Goal: Complete application form

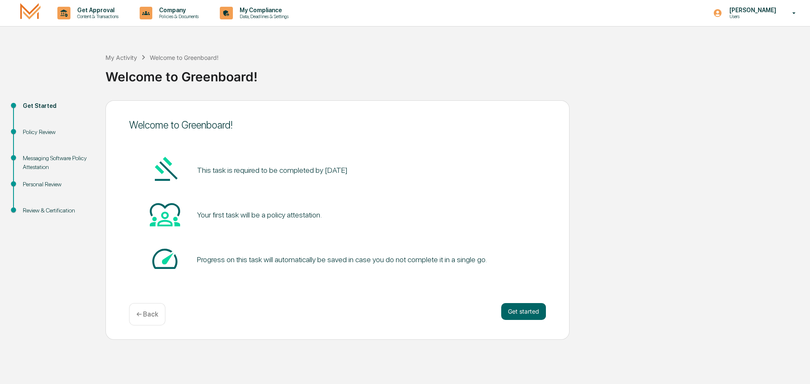
click at [511, 306] on button "Get started" at bounding box center [523, 311] width 45 height 17
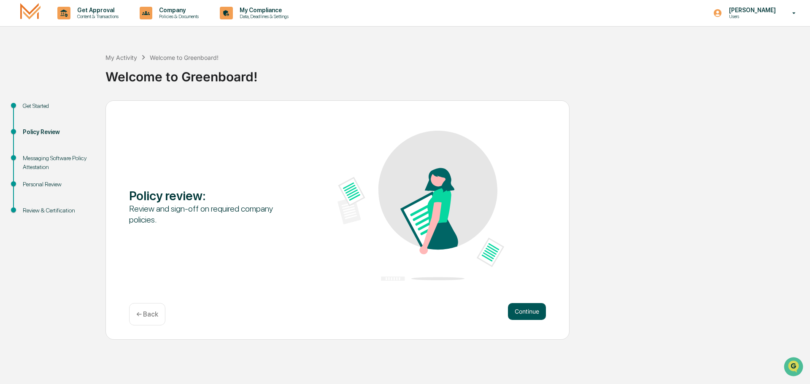
click at [511, 306] on button "Continue" at bounding box center [527, 311] width 38 height 17
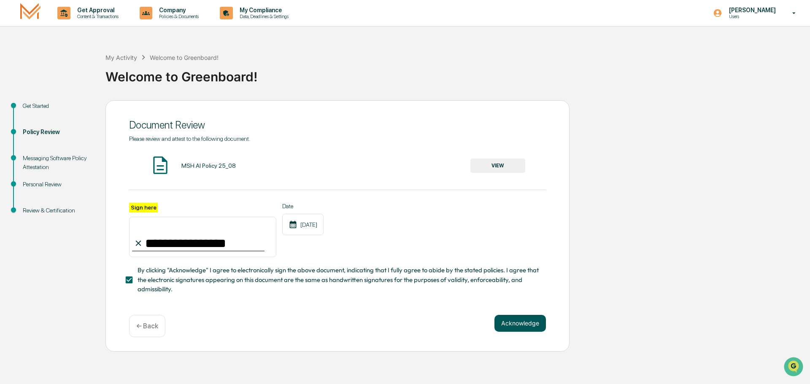
click at [517, 331] on button "Acknowledge" at bounding box center [519, 323] width 51 height 17
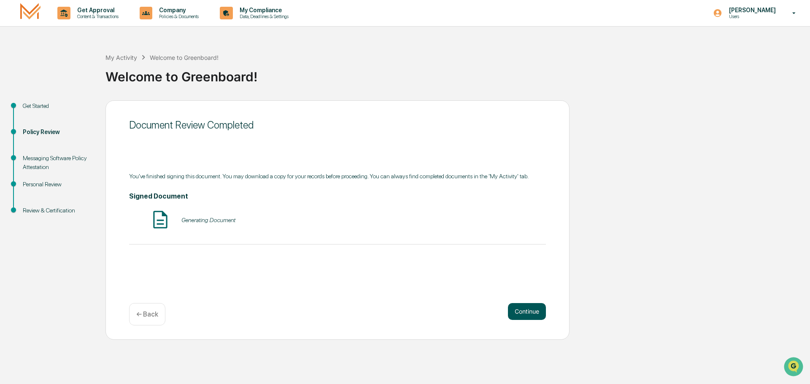
click at [517, 315] on button "Continue" at bounding box center [527, 311] width 38 height 17
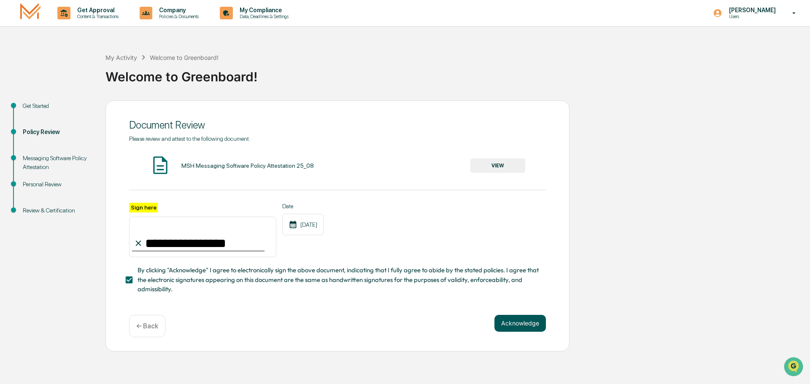
click at [516, 323] on button "Acknowledge" at bounding box center [519, 323] width 51 height 17
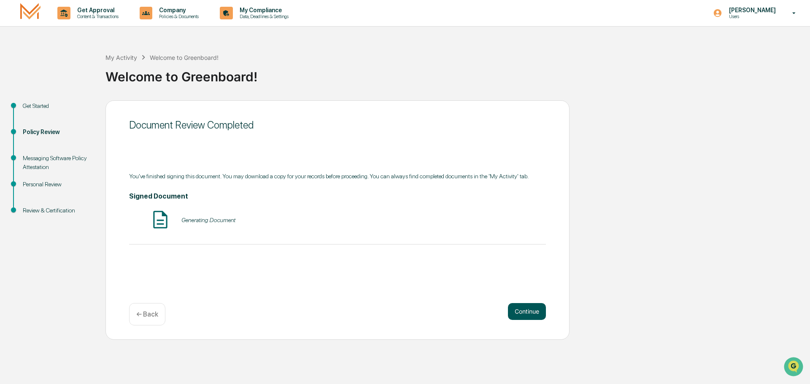
click at [516, 323] on div "Continue ← Back" at bounding box center [337, 314] width 417 height 22
click at [518, 310] on button "Continue" at bounding box center [527, 311] width 38 height 17
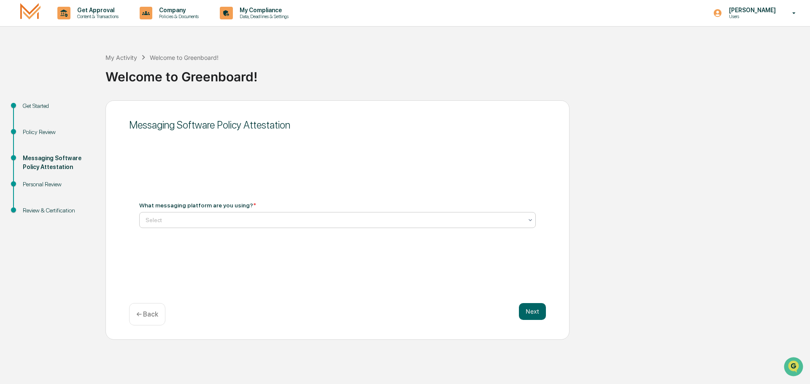
click at [340, 221] on div at bounding box center [333, 220] width 377 height 8
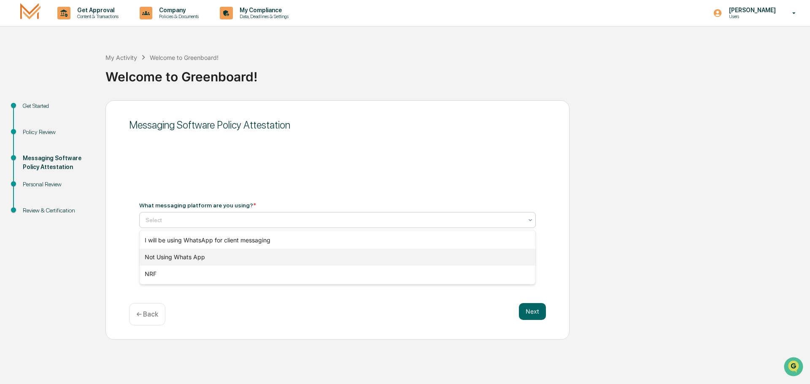
click at [207, 259] on div "Not Using Whats App" at bounding box center [338, 257] width 396 height 17
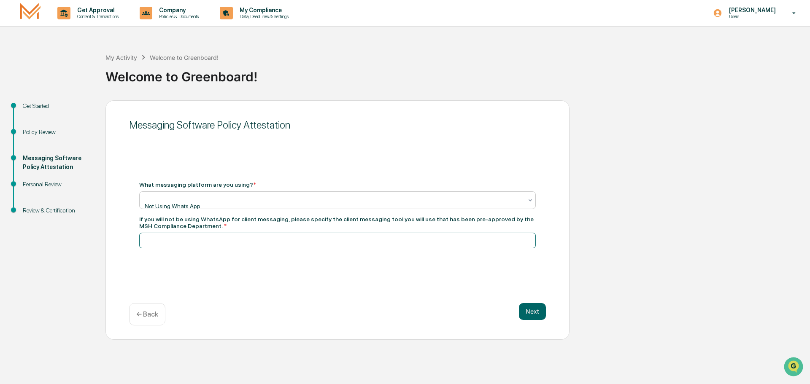
click at [209, 241] on input at bounding box center [337, 241] width 396 height 16
type input "**********"
click at [535, 312] on button "Next" at bounding box center [532, 311] width 27 height 17
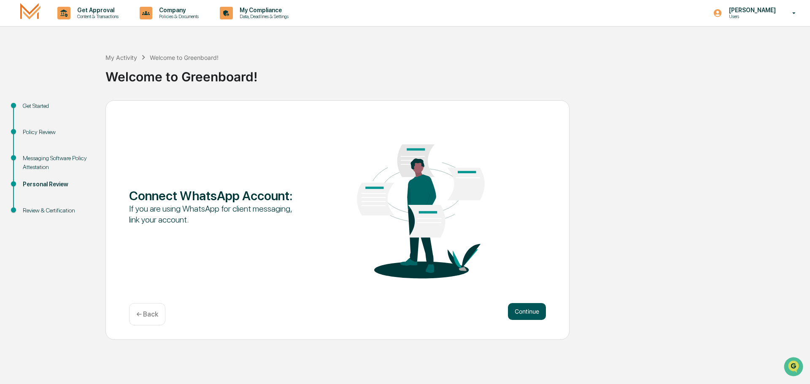
click at [542, 314] on button "Continue" at bounding box center [527, 311] width 38 height 17
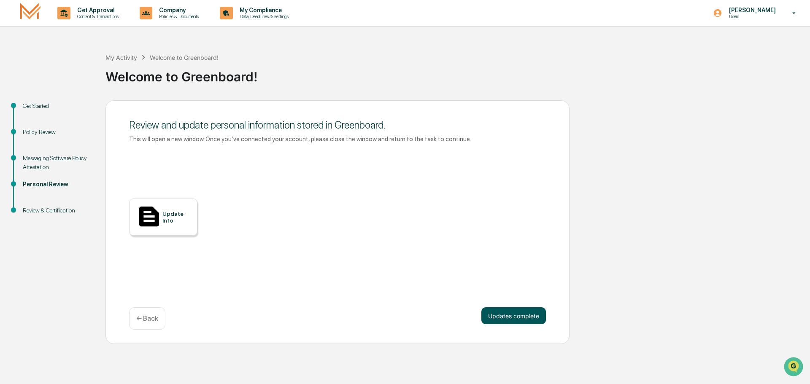
click at [510, 317] on button "Updates complete" at bounding box center [513, 315] width 65 height 17
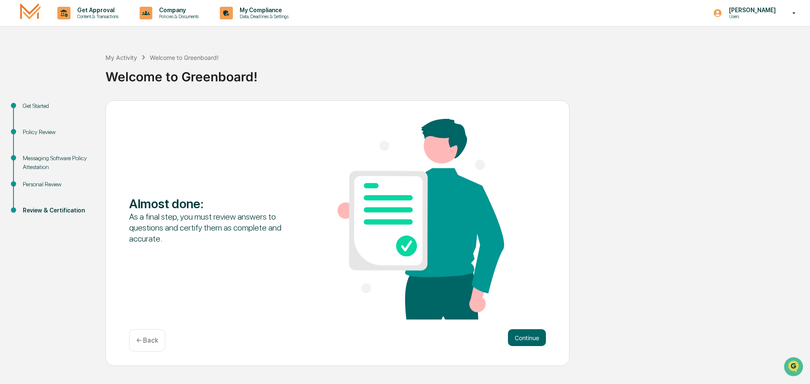
click at [156, 343] on p "← Back" at bounding box center [147, 340] width 22 height 8
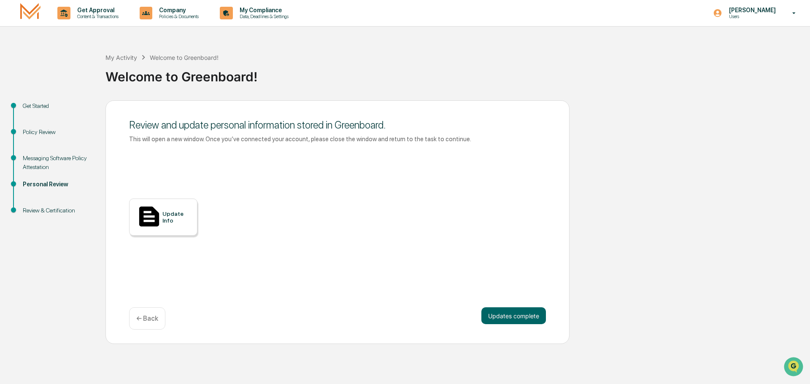
click at [161, 219] on div at bounding box center [149, 217] width 27 height 28
click at [511, 317] on button "Updates complete" at bounding box center [513, 315] width 65 height 17
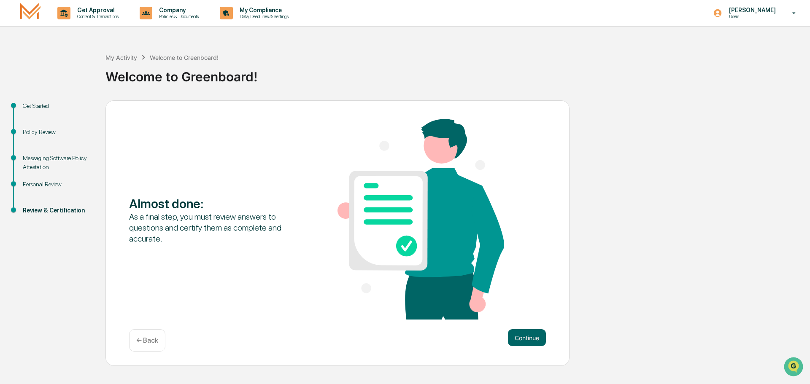
click at [511, 317] on div "Almost done : As a final step, you must review answers to questions and certify…" at bounding box center [337, 220] width 417 height 202
click at [513, 345] on button "Continue" at bounding box center [527, 337] width 38 height 17
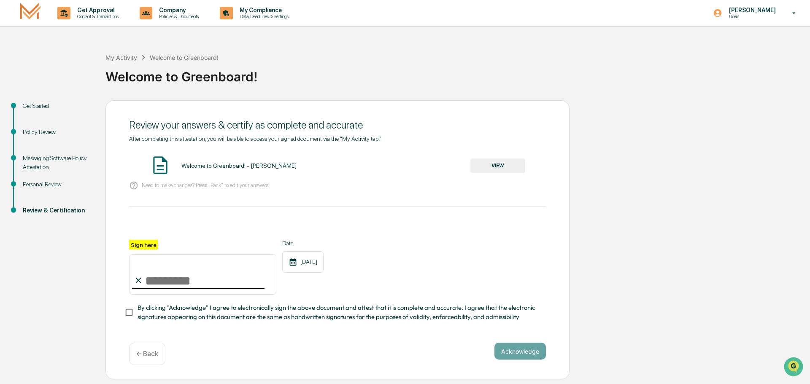
click at [508, 168] on button "VIEW" at bounding box center [497, 166] width 55 height 14
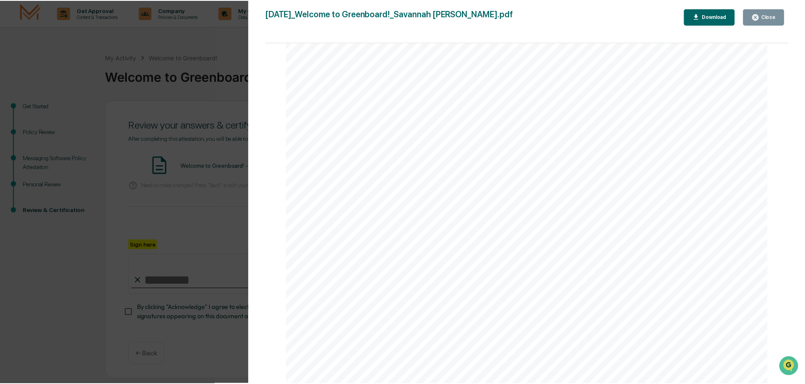
scroll to position [1074, 0]
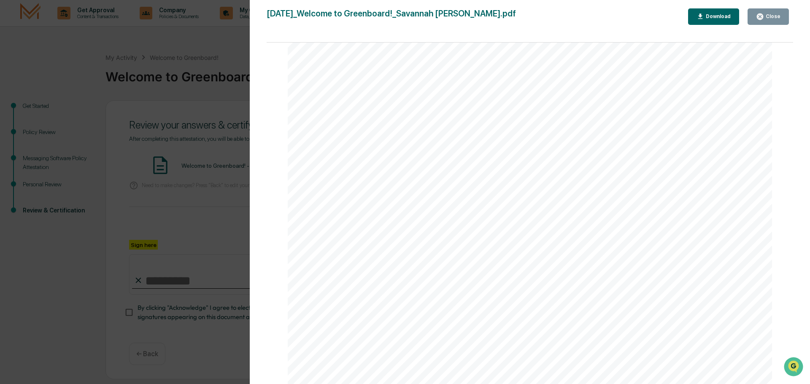
click at [761, 28] on div "2025-09-22_Welcome to Greenboard!_Savannah Stovall.pdf Close Download Page 1/2 …" at bounding box center [529, 200] width 526 height 384
click at [772, 12] on button "Close" at bounding box center [767, 16] width 41 height 16
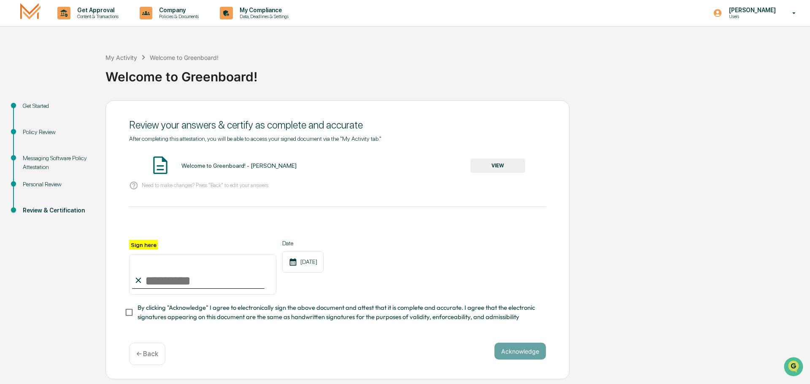
click at [203, 284] on input "Sign here" at bounding box center [202, 274] width 147 height 40
type input "**********"
click at [518, 358] on button "Acknowledge" at bounding box center [519, 351] width 51 height 17
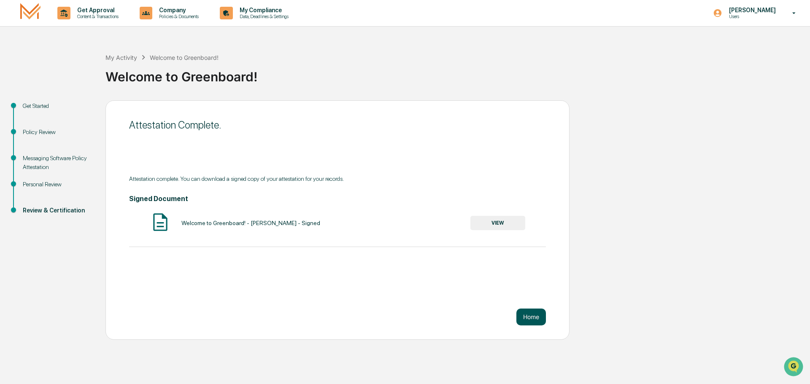
click at [525, 316] on button "Home" at bounding box center [531, 317] width 30 height 17
